Goal: Transaction & Acquisition: Subscribe to service/newsletter

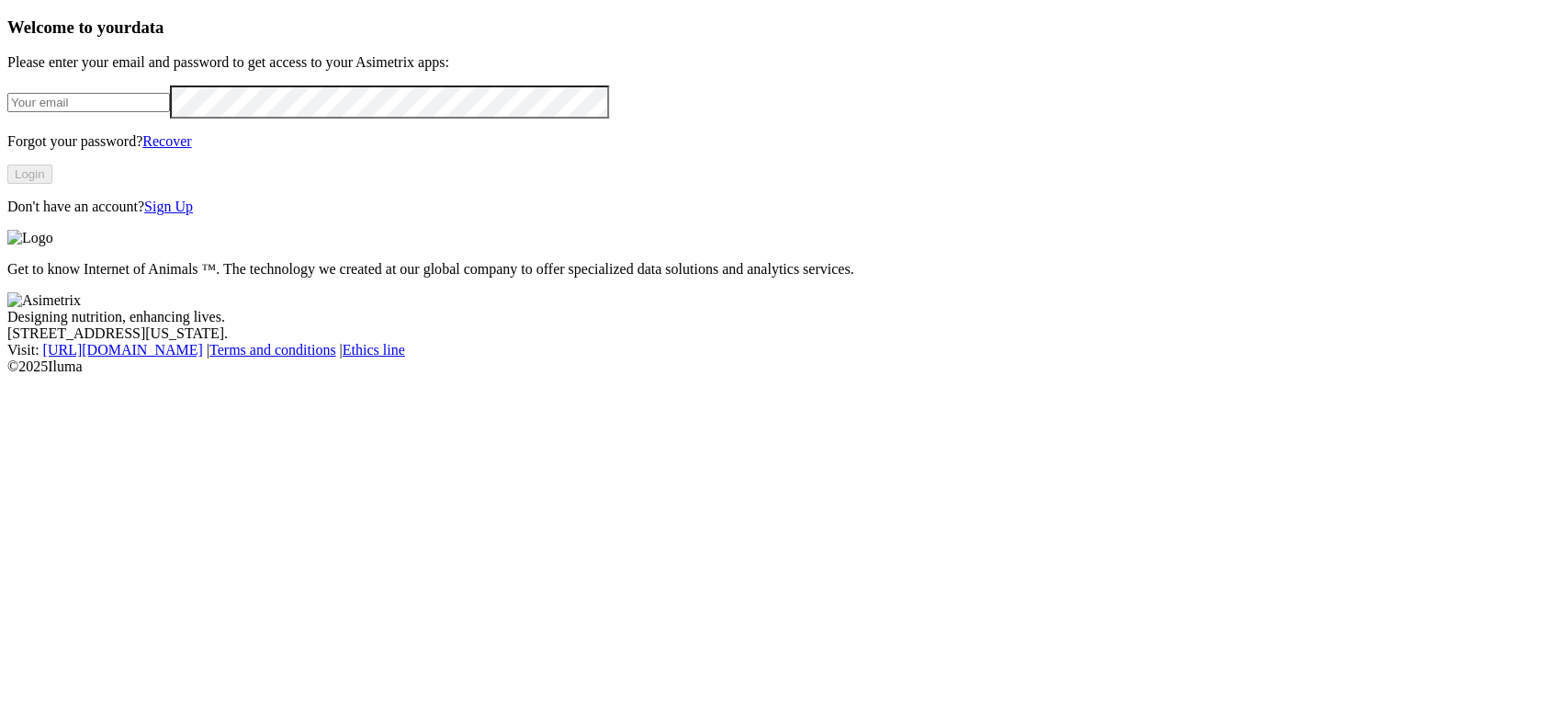
type input "[PERSON_NAME][EMAIL_ADDRESS][PERSON_NAME][DOMAIN_NAME]"
click at [193, 214] on link "Sign Up" at bounding box center [168, 206] width 49 height 16
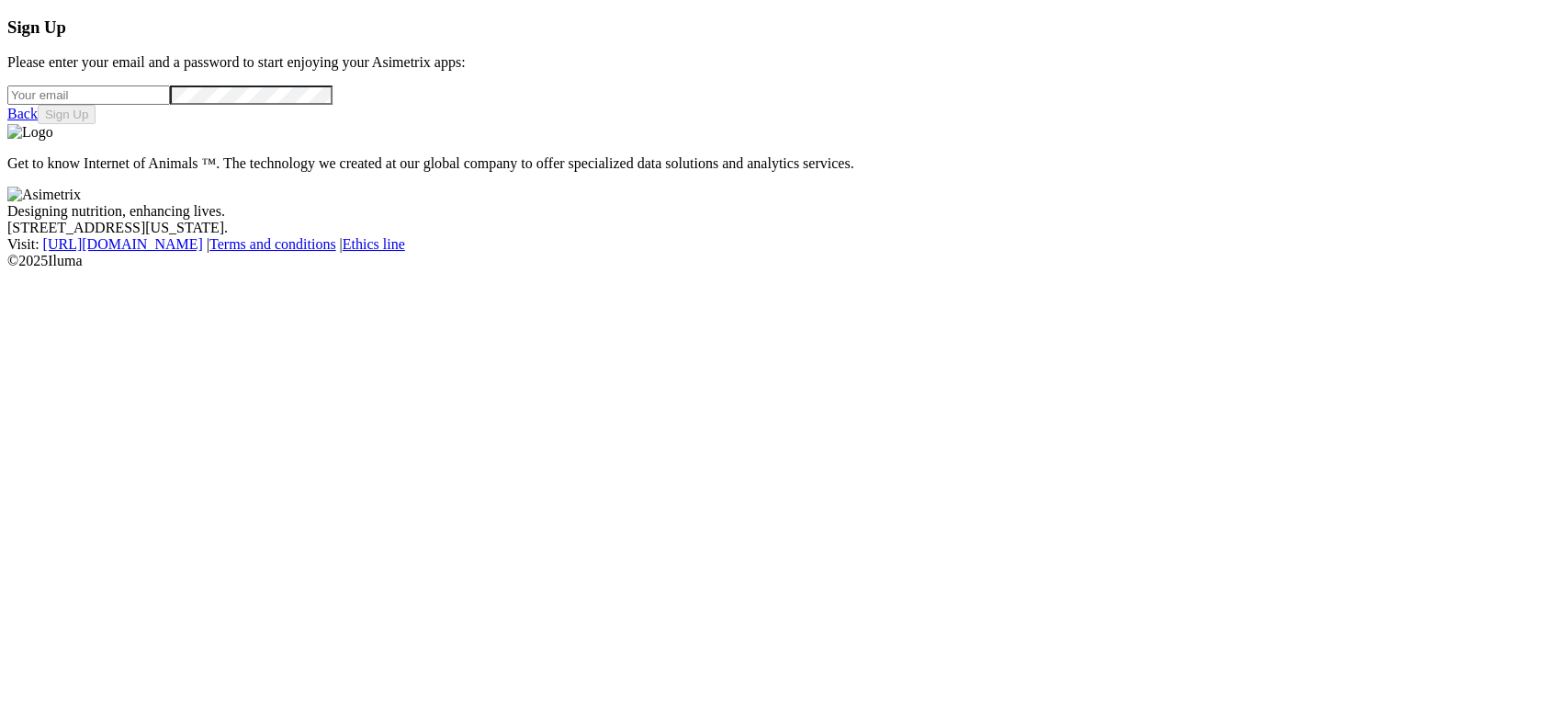
type input "[PERSON_NAME][EMAIL_ADDRESS][PERSON_NAME][DOMAIN_NAME]"
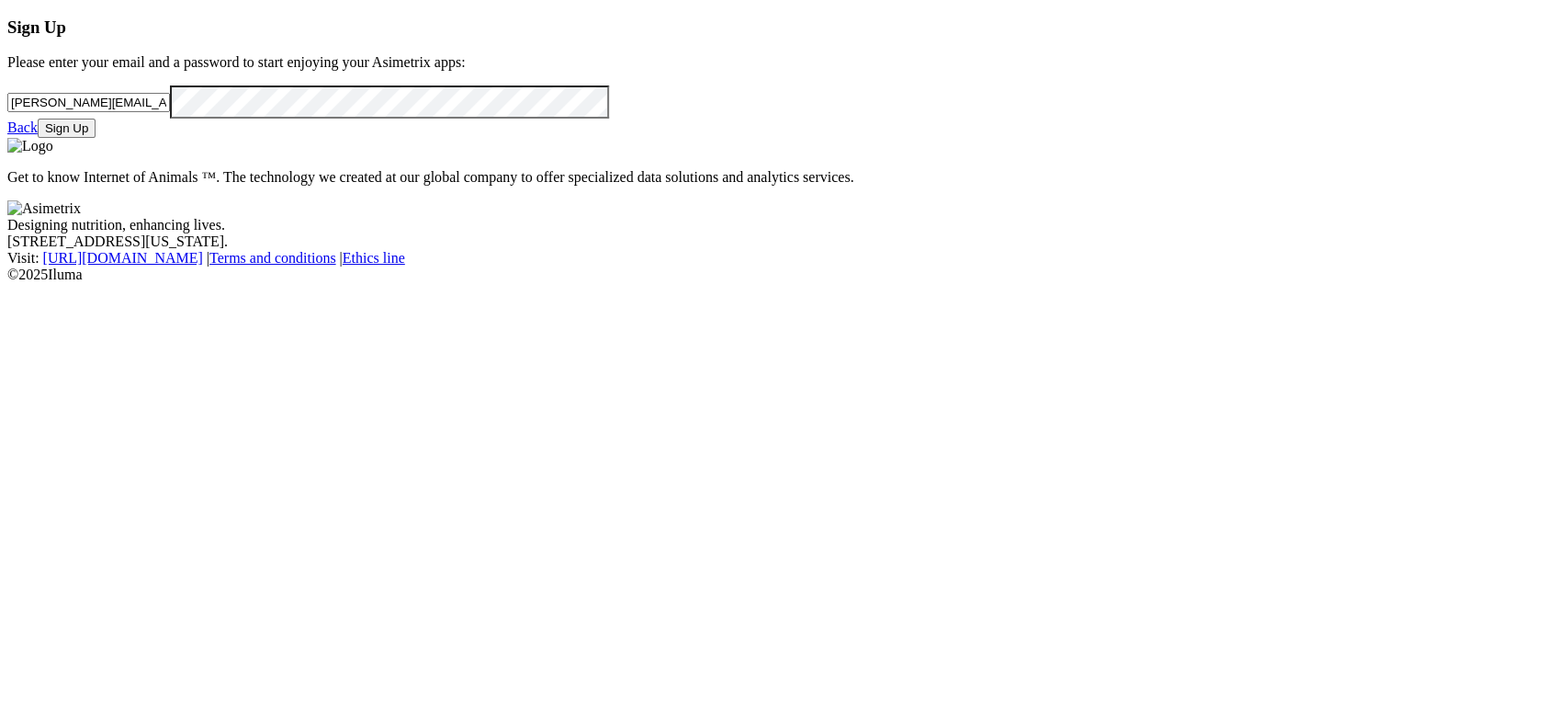
drag, startPoint x: 336, startPoint y: 233, endPoint x: 0, endPoint y: 215, distance: 336.5
click at [7, 139] on div "Sign Up Please enter your email and a password to start enjoying your Asimetrix…" at bounding box center [783, 78] width 1553 height 121
paste input "[EMAIL_ADDRESS][PERSON_NAME][DOMAIN_NAME]"
click at [110, 112] on input "[EMAIL_ADDRESS][PERSON_NAME][DOMAIN_NAME]" at bounding box center [88, 102] width 163 height 19
type input "[EMAIL_ADDRESS][PERSON_NAME][DOMAIN_NAME]"
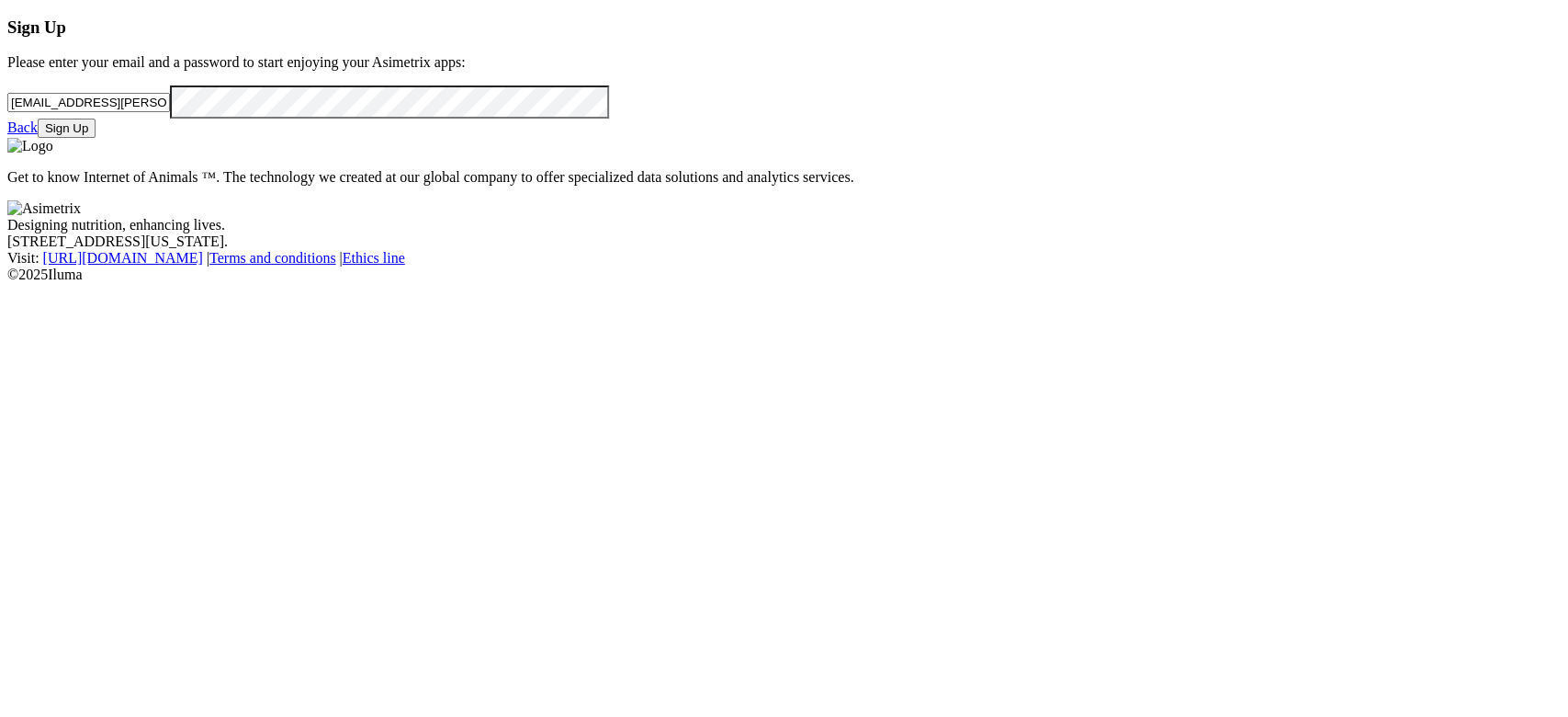
click at [70, 139] on div "Sign Up Please enter your email and a password to start enjoying your Asimetrix…" at bounding box center [783, 78] width 1553 height 121
click at [10, 139] on div "Sign Up Please enter your email and a password to start enjoying your Asimetrix…" at bounding box center [783, 78] width 1553 height 121
drag, startPoint x: 83, startPoint y: 388, endPoint x: 69, endPoint y: 393, distance: 14.9
click at [82, 139] on div "Sign Up Please enter your email and a password to start enjoying your Asimetrix…" at bounding box center [783, 78] width 1553 height 121
click at [95, 138] on button "Sign Up" at bounding box center [66, 128] width 57 height 19
